Goal: Task Accomplishment & Management: Complete application form

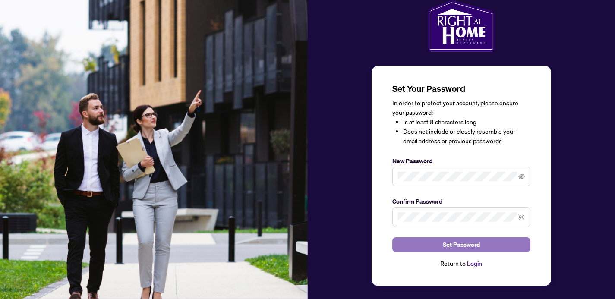
click at [468, 248] on span "Set Password" at bounding box center [461, 245] width 37 height 14
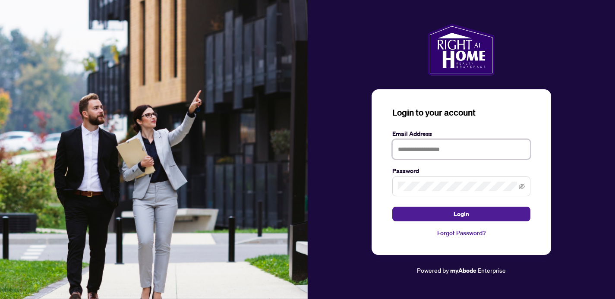
click at [425, 153] on input "text" at bounding box center [461, 149] width 138 height 20
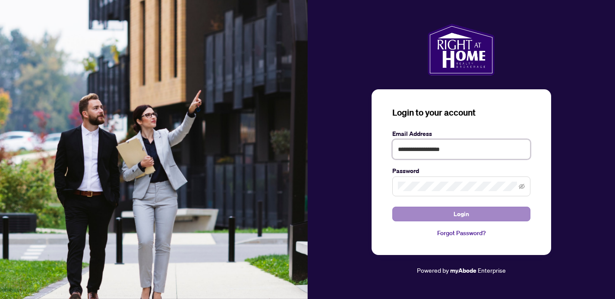
type input "**********"
click at [422, 214] on button "Login" at bounding box center [461, 214] width 138 height 15
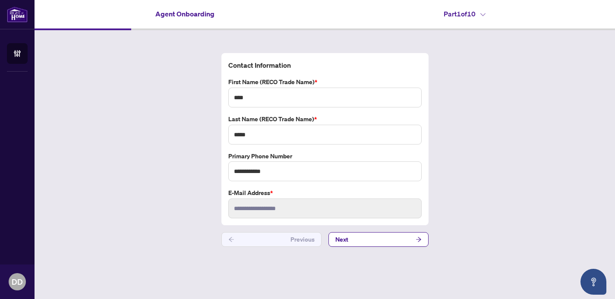
click at [462, 241] on div "**********" at bounding box center [325, 149] width 580 height 239
click at [410, 240] on button "Next" at bounding box center [378, 239] width 100 height 15
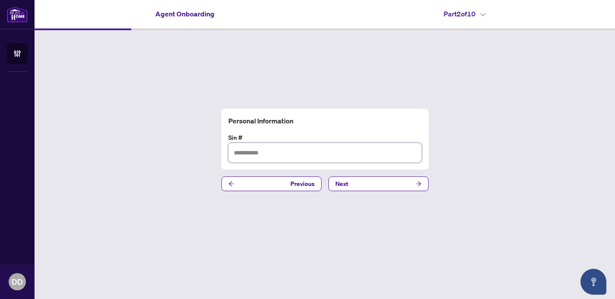
click at [291, 151] on input "text" at bounding box center [324, 153] width 193 height 20
type input "*********"
click at [364, 183] on button "Next" at bounding box center [378, 183] width 100 height 15
click at [305, 154] on input "text" at bounding box center [324, 153] width 193 height 20
type input "**********"
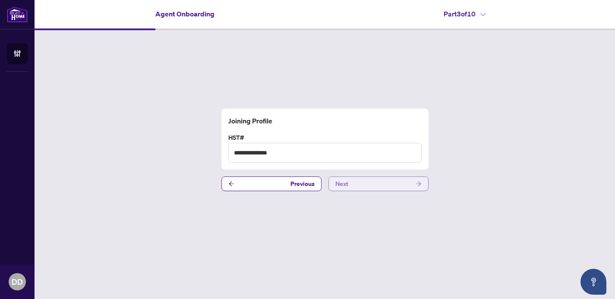
click at [338, 186] on span "Next" at bounding box center [341, 184] width 13 height 14
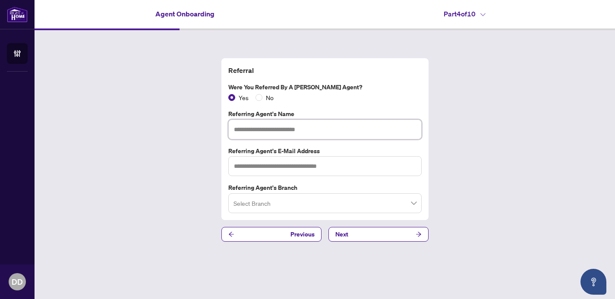
click at [296, 133] on input "text" at bounding box center [324, 130] width 193 height 20
type input "**********"
click at [282, 169] on input "text" at bounding box center [324, 166] width 193 height 20
click at [278, 198] on input "search" at bounding box center [320, 204] width 175 height 19
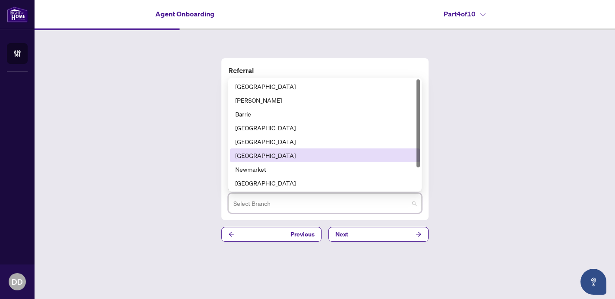
click at [265, 155] on div "[GEOGRAPHIC_DATA]" at bounding box center [324, 155] width 179 height 9
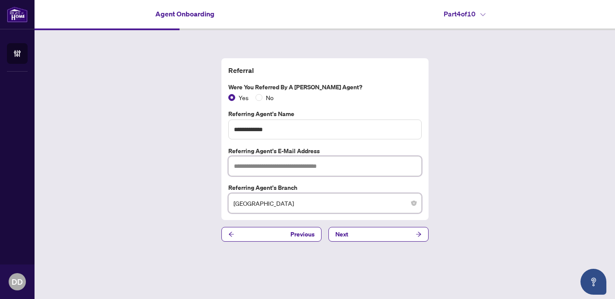
click at [301, 165] on input "text" at bounding box center [324, 166] width 193 height 20
type input "**********"
click at [367, 234] on button "Next" at bounding box center [378, 234] width 100 height 15
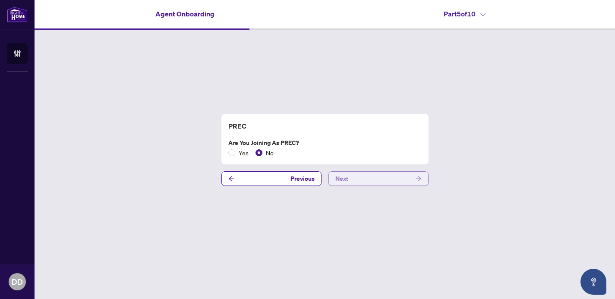
click at [381, 178] on button "Next" at bounding box center [378, 178] width 100 height 15
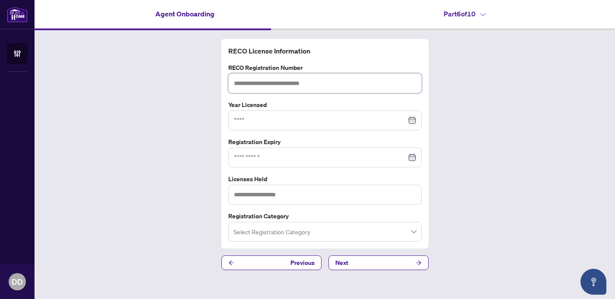
click at [319, 82] on input "text" at bounding box center [324, 83] width 193 height 20
paste input "*******"
type input "*******"
click at [311, 118] on input at bounding box center [320, 120] width 173 height 9
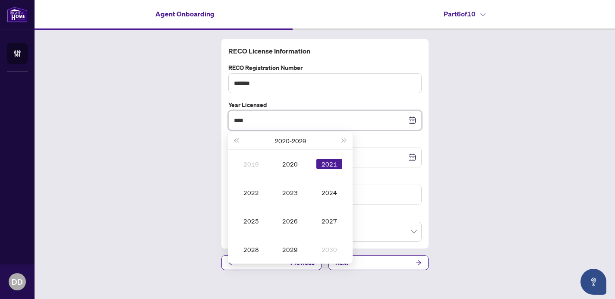
type input "****"
click at [494, 190] on div "RECO License Information RECO Registration Number ******* Year Licensed **** [D…" at bounding box center [325, 154] width 580 height 249
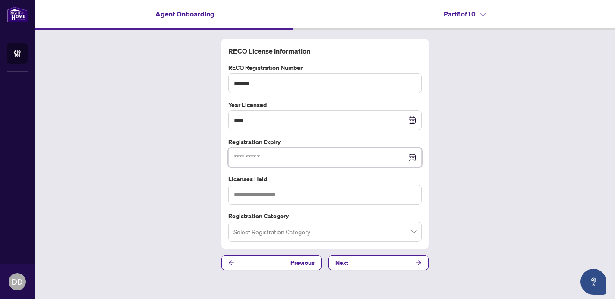
click at [280, 158] on input at bounding box center [320, 157] width 173 height 9
click at [412, 159] on div at bounding box center [325, 157] width 182 height 9
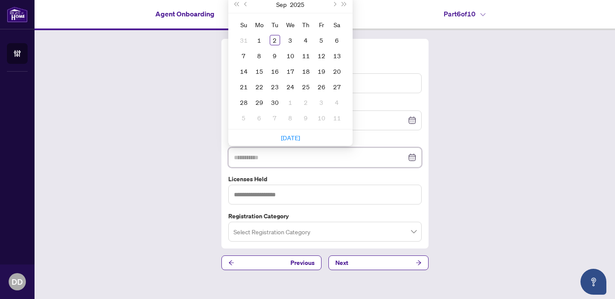
type input "**********"
click at [334, 3] on span "Next month (PageDown)" at bounding box center [334, 4] width 4 height 4
click at [260, 57] on div "6" at bounding box center [259, 55] width 10 height 10
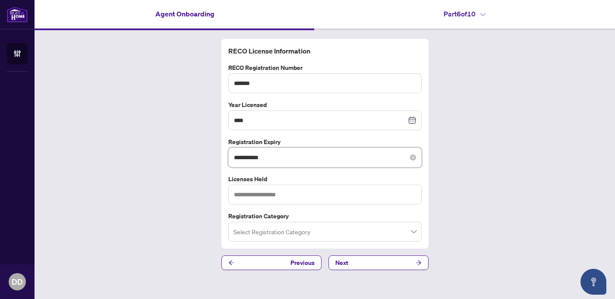
click at [276, 156] on input "**********" at bounding box center [320, 157] width 173 height 9
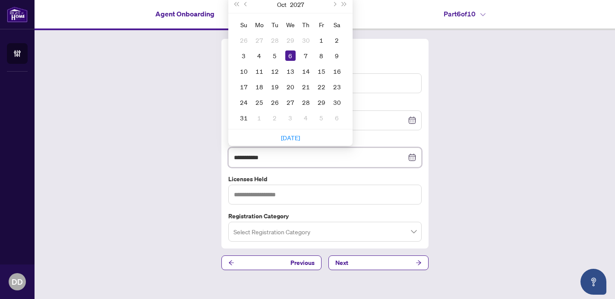
type input "**********"
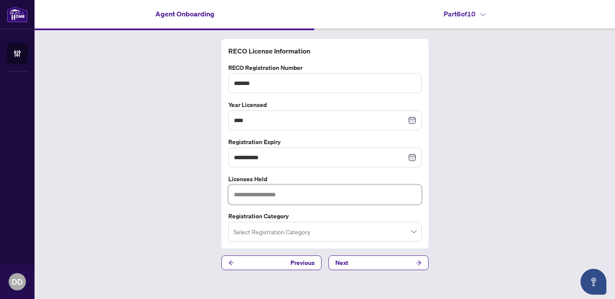
click at [323, 196] on input "text" at bounding box center [324, 195] width 193 height 20
click at [349, 224] on input "search" at bounding box center [320, 232] width 175 height 19
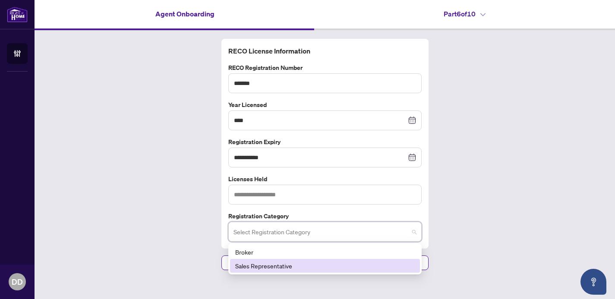
click at [285, 265] on div "Sales Representative" at bounding box center [324, 265] width 179 height 9
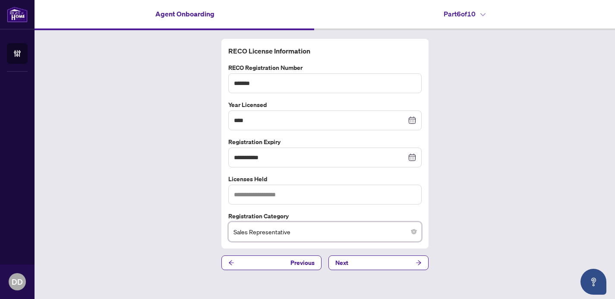
click at [468, 227] on div "**********" at bounding box center [325, 154] width 580 height 249
click at [371, 265] on button "Next" at bounding box center [378, 262] width 100 height 15
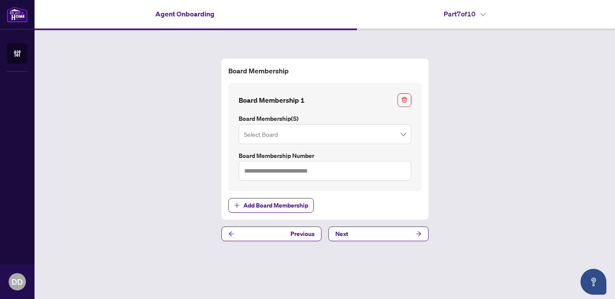
click at [398, 122] on label "Board Membership(s)" at bounding box center [325, 118] width 173 height 9
click at [398, 131] on span at bounding box center [325, 134] width 162 height 16
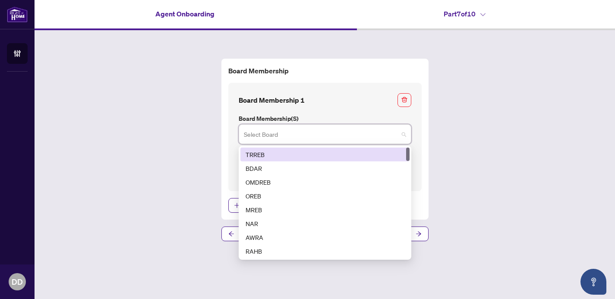
click at [347, 149] on div "TRREB" at bounding box center [324, 155] width 169 height 14
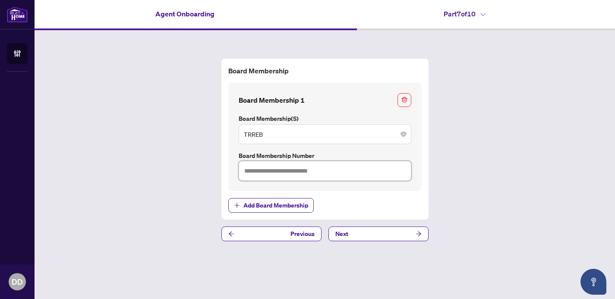
click at [356, 164] on input "text" at bounding box center [325, 171] width 173 height 20
type input "*******"
click at [384, 232] on button "Next" at bounding box center [378, 234] width 100 height 15
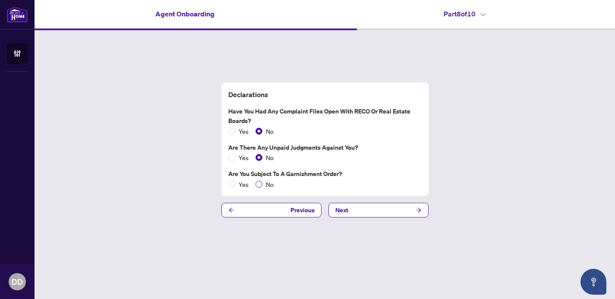
click at [262, 185] on span "No" at bounding box center [269, 183] width 15 height 9
click at [371, 216] on button "Next" at bounding box center [378, 210] width 100 height 15
click at [359, 208] on button "Next" at bounding box center [378, 210] width 100 height 15
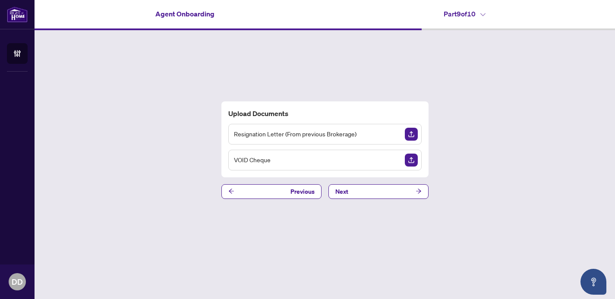
click at [409, 132] on img "Upload Document" at bounding box center [411, 134] width 13 height 13
click at [412, 159] on img "Upload Document" at bounding box center [411, 160] width 13 height 13
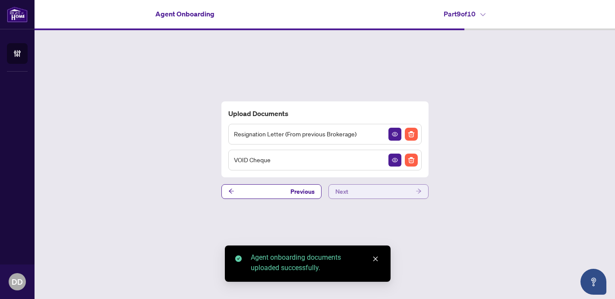
click at [386, 188] on button "Next" at bounding box center [378, 191] width 100 height 15
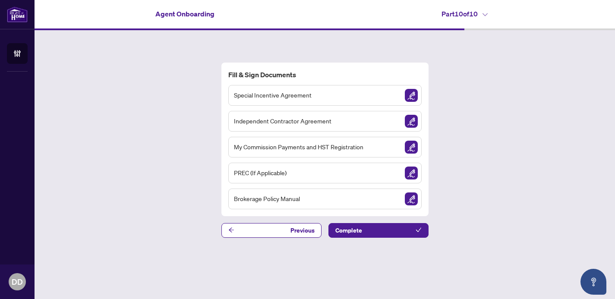
click at [384, 94] on div "Special Incentive Agreement" at bounding box center [324, 95] width 193 height 21
click at [279, 94] on span "Special Incentive Agreement" at bounding box center [273, 95] width 78 height 10
click at [410, 94] on img "Sign Document" at bounding box center [411, 95] width 13 height 13
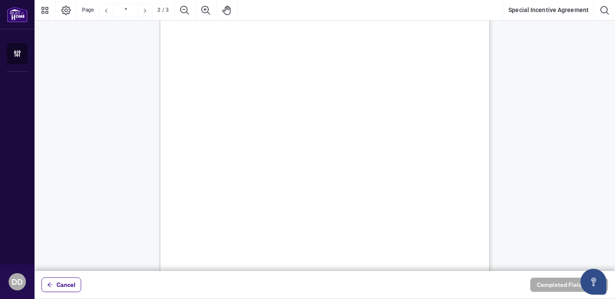
scroll to position [516, 0]
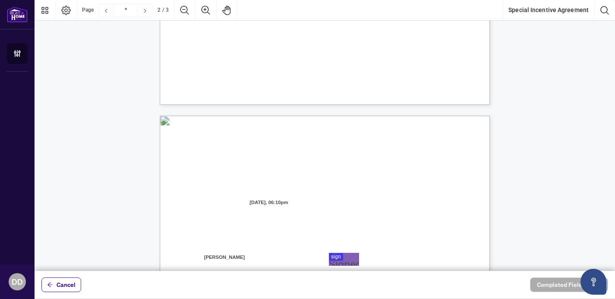
type input "*"
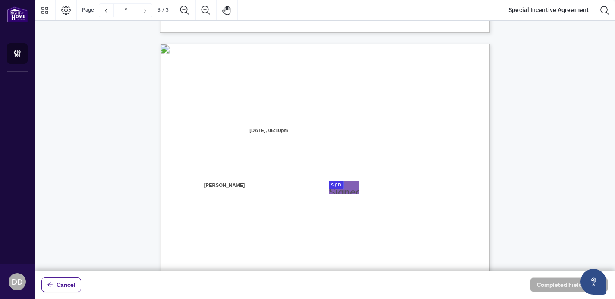
scroll to position [915, 0]
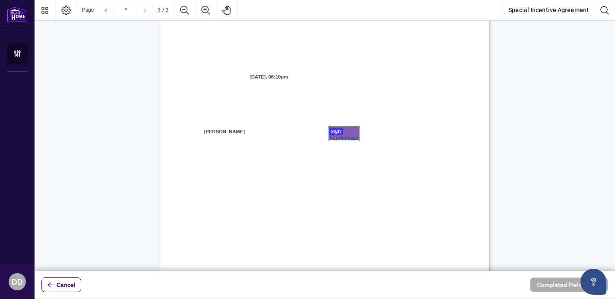
click at [340, 132] on div at bounding box center [325, 135] width 580 height 271
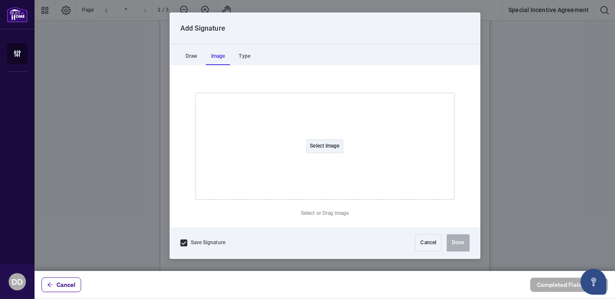
click at [221, 56] on div "Image" at bounding box center [218, 56] width 25 height 17
click at [255, 64] on div "Type" at bounding box center [244, 56] width 22 height 17
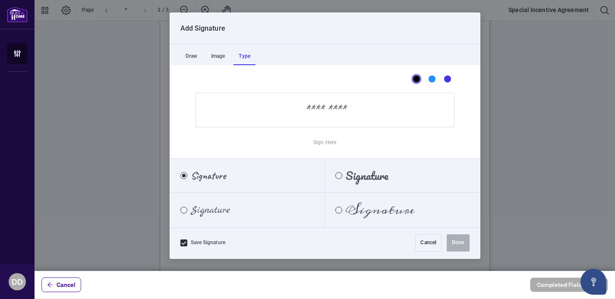
click at [318, 112] on input "Sign Here" at bounding box center [324, 110] width 259 height 35
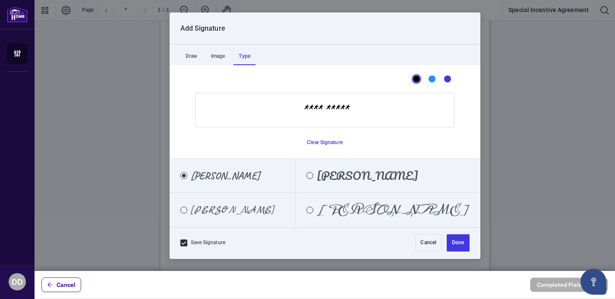
type input "**********"
click at [205, 206] on span "[PERSON_NAME]" at bounding box center [233, 209] width 84 height 9
click at [466, 248] on button "Done" at bounding box center [458, 242] width 22 height 17
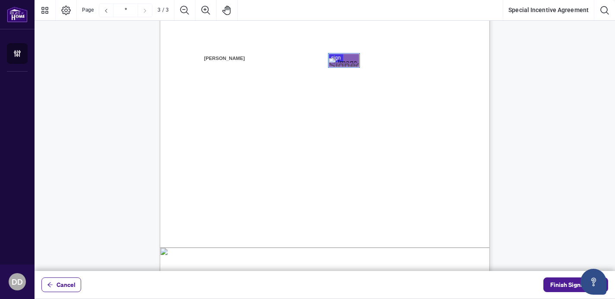
scroll to position [1070, 0]
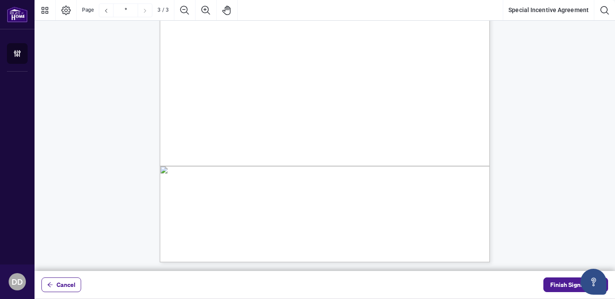
click at [459, 176] on div "Right at Home Realty, Brokerage [STREET_ADDRESS][PERSON_NAME] 416.345.6789 [DOM…" at bounding box center [366, 102] width 412 height 534
click at [552, 285] on span "Finish Signing" at bounding box center [569, 285] width 39 height 14
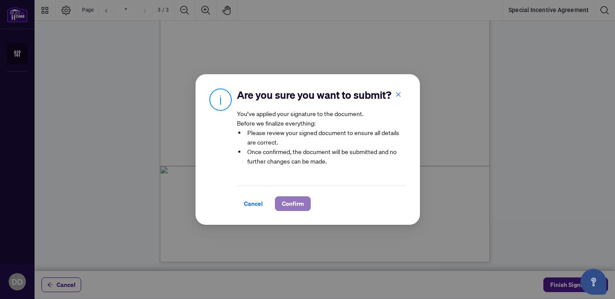
click at [289, 203] on span "Confirm" at bounding box center [293, 204] width 22 height 14
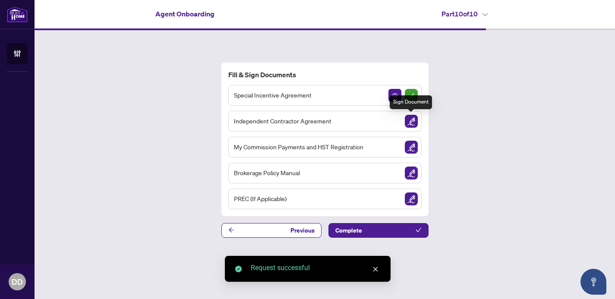
click at [412, 124] on img "Sign Document" at bounding box center [411, 121] width 13 height 13
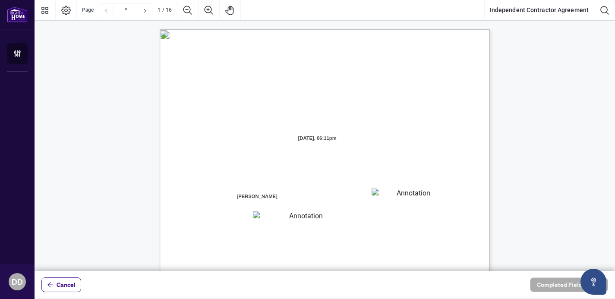
click at [399, 193] on textarea "01K2N7ZVXADQDZS13CP82GTG0Z" at bounding box center [410, 195] width 78 height 13
type textarea "**********"
click at [299, 218] on textarea "01K2N800VRNZWEDT7GS4268ZBH" at bounding box center [302, 216] width 99 height 11
type textarea "**********"
click at [475, 103] on div "INDEPENDENT CONTRACTOR AGREEMENT THIS AGREEMENT is made as of (the “Effective D…" at bounding box center [366, 296] width 412 height 534
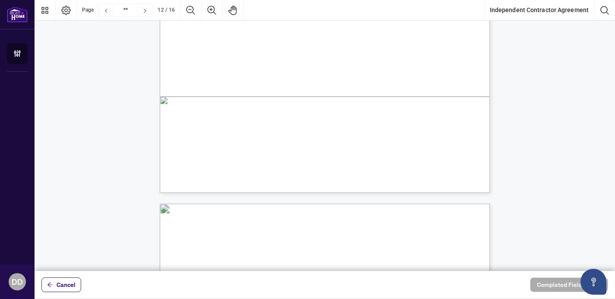
scroll to position [5039, 0]
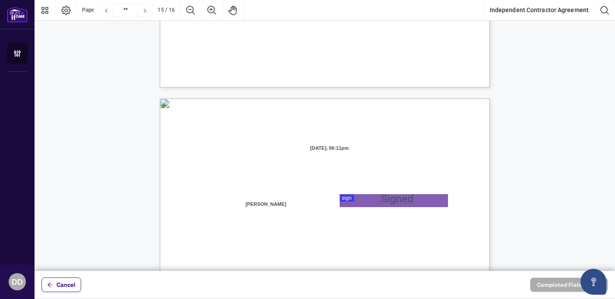
type input "**"
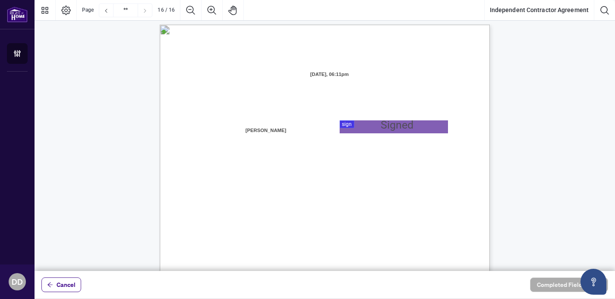
scroll to position [6582, 0]
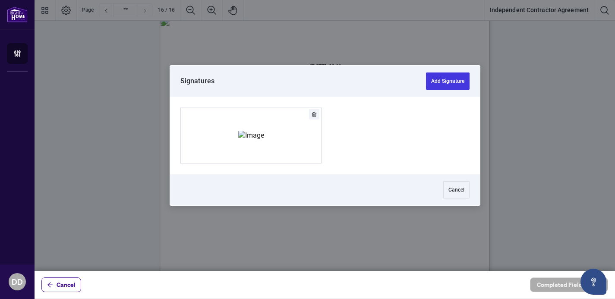
click at [357, 119] on div at bounding box center [325, 135] width 580 height 271
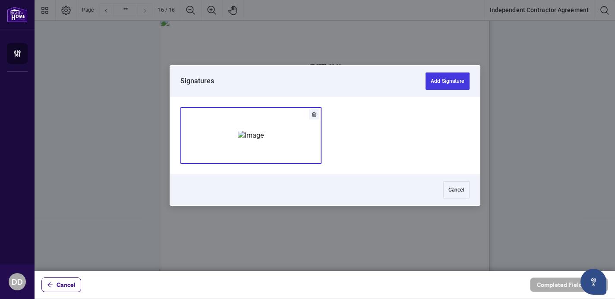
click at [257, 131] on img "Add Signature" at bounding box center [251, 135] width 26 height 9
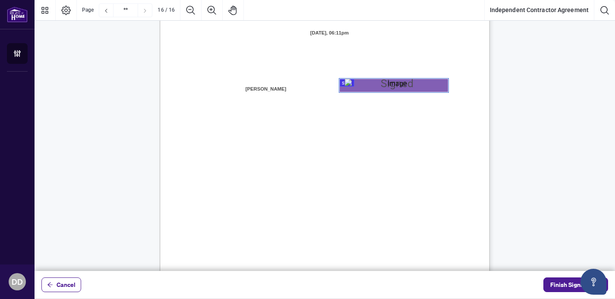
click at [237, 173] on span "BROKERAGE:" at bounding box center [218, 176] width 38 height 8
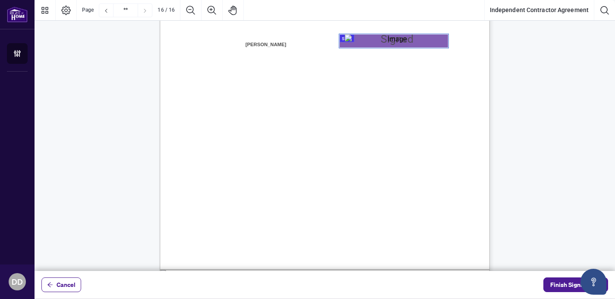
scroll to position [6661, 0]
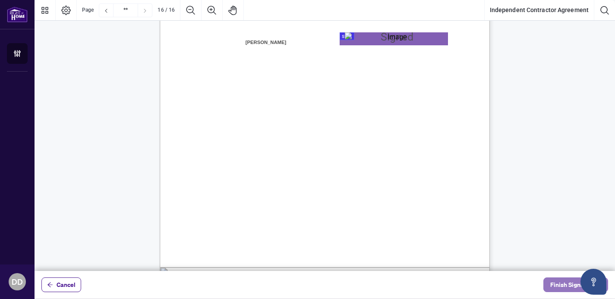
click at [559, 281] on span "Finish Signing" at bounding box center [569, 285] width 39 height 14
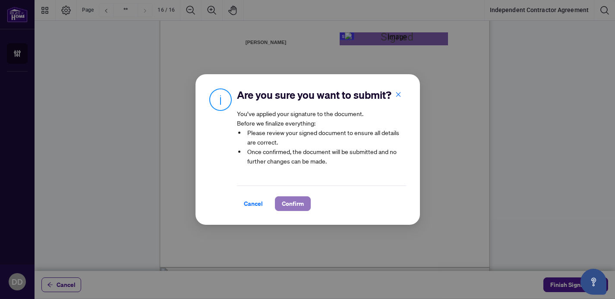
click at [292, 199] on span "Confirm" at bounding box center [293, 204] width 22 height 14
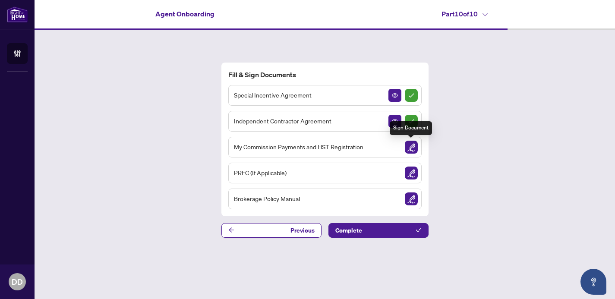
click at [412, 149] on img "Sign Document" at bounding box center [411, 147] width 13 height 13
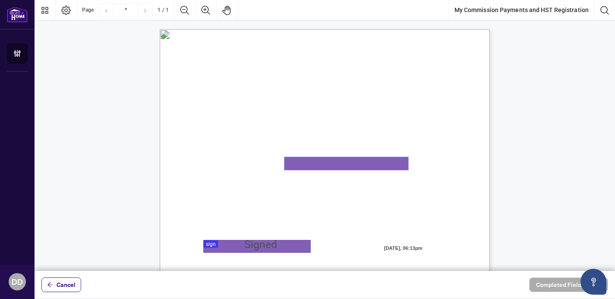
click at [345, 168] on textarea "01K2N82W0617PR3KA8X9DYAB9F" at bounding box center [346, 163] width 124 height 13
click at [346, 167] on textarea "01K2N82W0617PR3KA8X9DYAB9F" at bounding box center [346, 163] width 124 height 13
click at [325, 160] on textarea "01K2N82W0617PR3KA8X9DYAB9F" at bounding box center [346, 163] width 124 height 13
type textarea "**********"
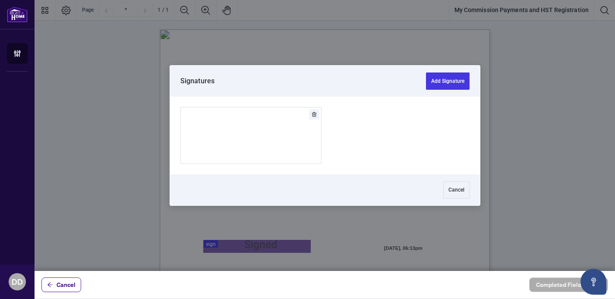
click at [235, 248] on div at bounding box center [325, 135] width 580 height 271
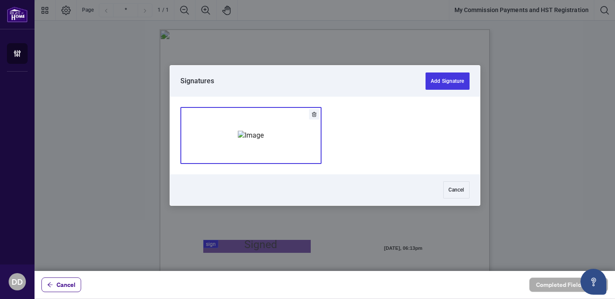
click at [261, 158] on div "Add Signature" at bounding box center [251, 135] width 26 height 86
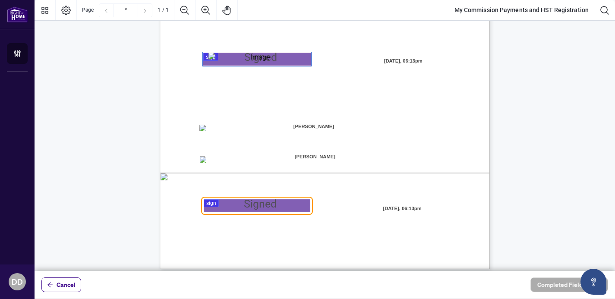
scroll to position [194, 0]
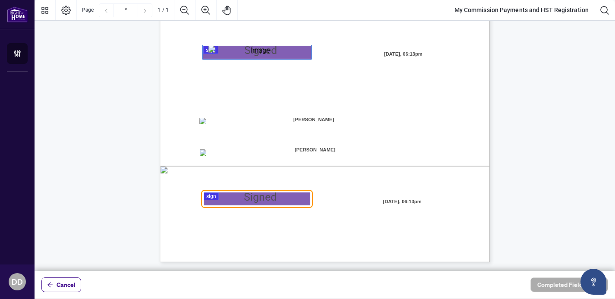
click at [203, 128] on span "Home Realty for Electronic Transfer (Direct Deposit) of my commission cheques." at bounding box center [292, 132] width 186 height 8
click at [248, 192] on div at bounding box center [325, 135] width 580 height 271
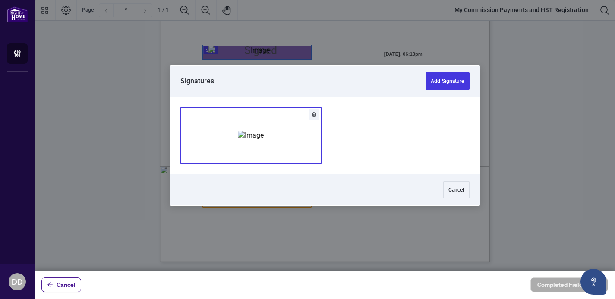
click at [264, 145] on div "Add Signature" at bounding box center [251, 135] width 26 height 86
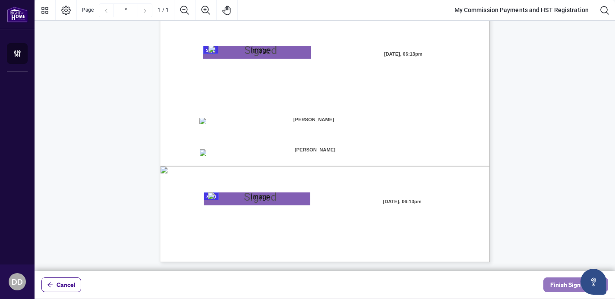
click at [552, 285] on span "Finish Signing" at bounding box center [569, 285] width 39 height 14
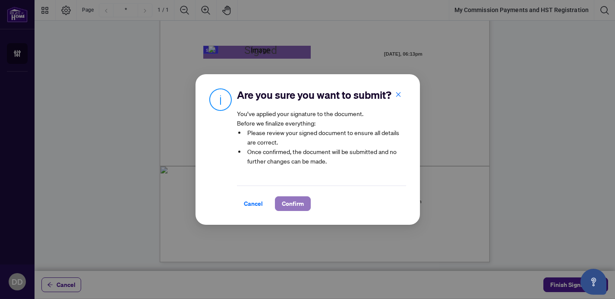
click at [300, 206] on span "Confirm" at bounding box center [293, 204] width 22 height 14
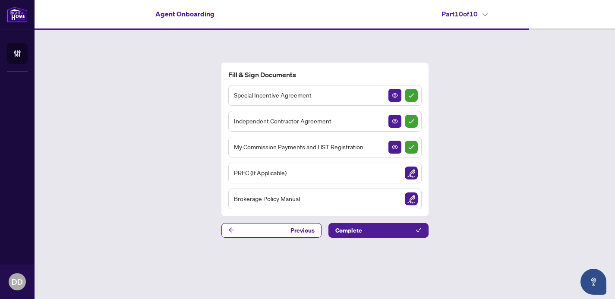
click at [405, 197] on img "Sign Document" at bounding box center [411, 198] width 13 height 13
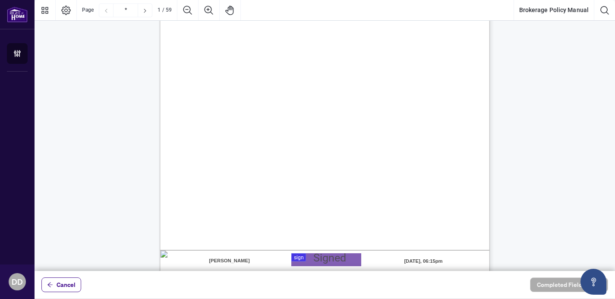
scroll to position [190, 0]
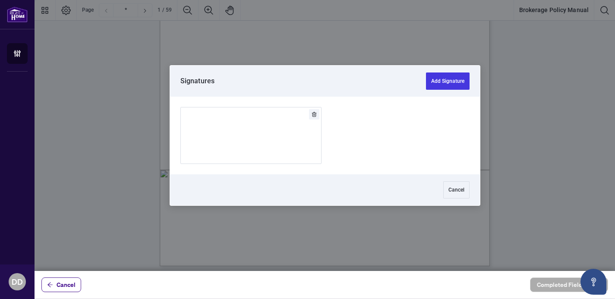
click at [317, 179] on div at bounding box center [325, 135] width 580 height 271
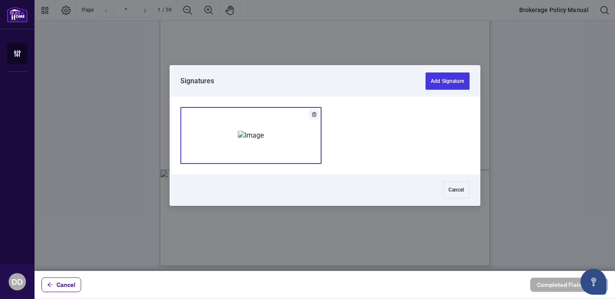
click at [264, 133] on img "Add Signature" at bounding box center [251, 135] width 26 height 9
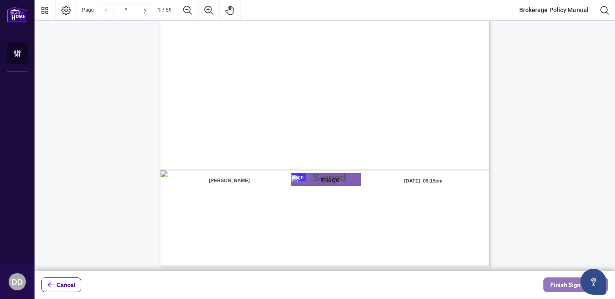
click at [563, 282] on span "Finish Signing" at bounding box center [569, 285] width 39 height 14
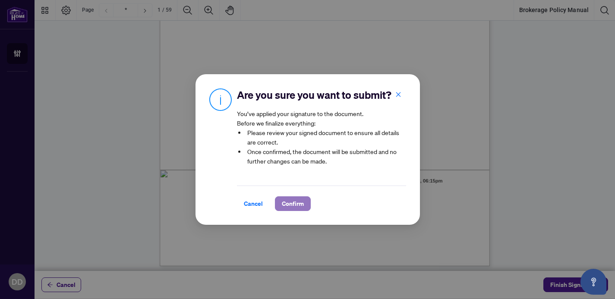
click at [293, 203] on span "Confirm" at bounding box center [293, 204] width 22 height 14
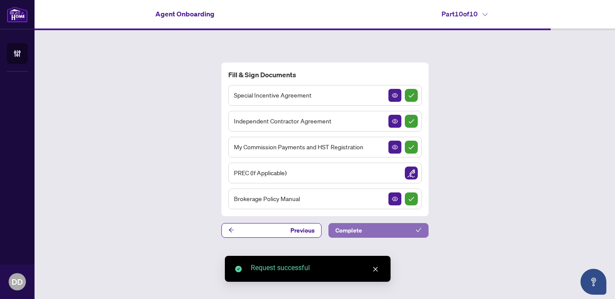
click at [365, 231] on button "Complete" at bounding box center [378, 230] width 100 height 15
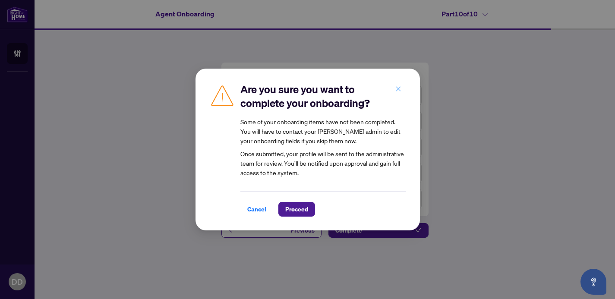
click at [400, 89] on icon "close" at bounding box center [398, 89] width 6 height 6
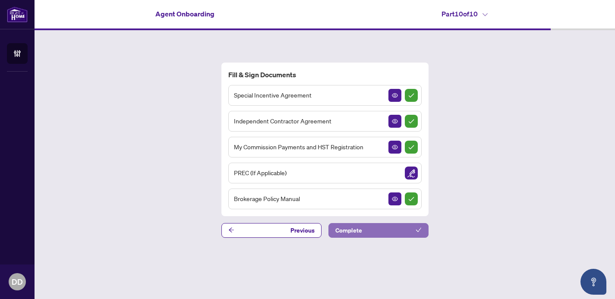
click at [376, 224] on button "Complete" at bounding box center [378, 230] width 100 height 15
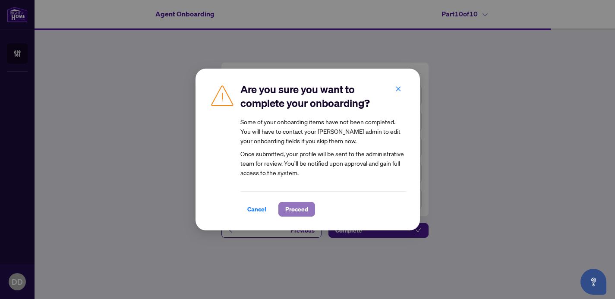
click at [298, 207] on span "Proceed" at bounding box center [296, 209] width 23 height 14
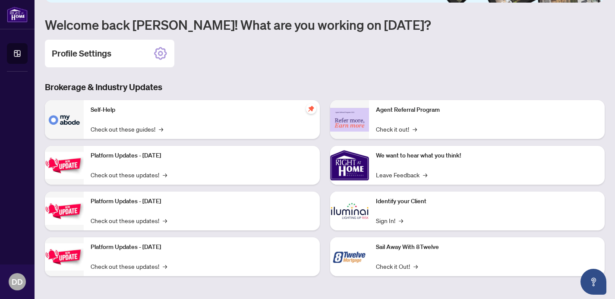
scroll to position [97, 0]
click at [393, 126] on link "Check it out! →" at bounding box center [396, 128] width 41 height 9
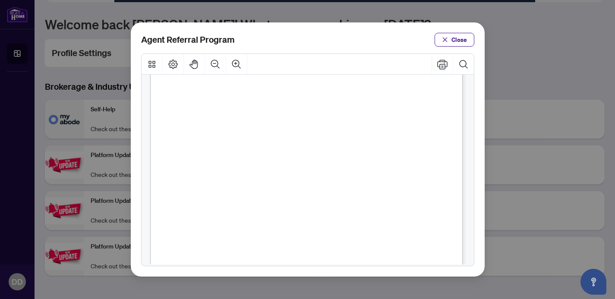
scroll to position [232, 0]
click at [466, 44] on button "Close" at bounding box center [454, 40] width 40 height 14
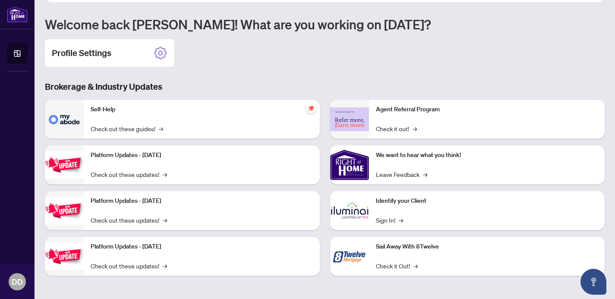
scroll to position [0, 0]
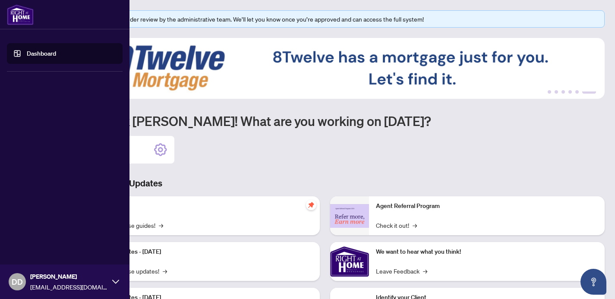
click at [44, 57] on link "Dashboard" at bounding box center [41, 54] width 29 height 8
